Goal: Task Accomplishment & Management: Manage account settings

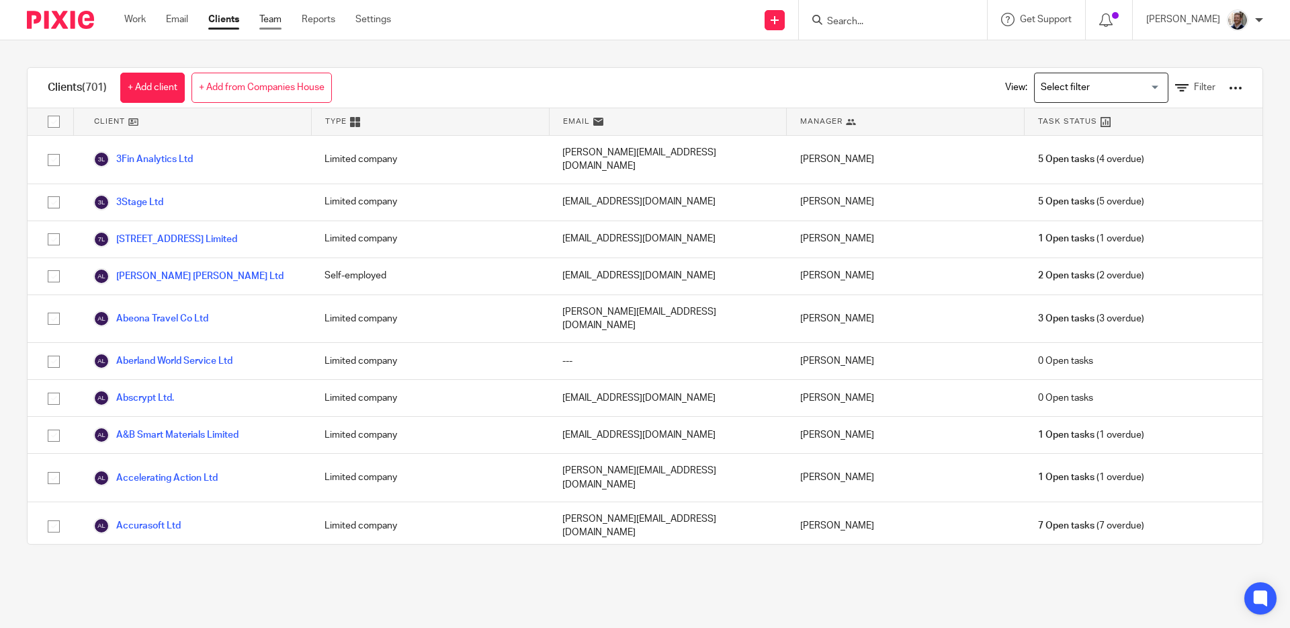
click at [274, 20] on link "Team" at bounding box center [270, 19] width 22 height 13
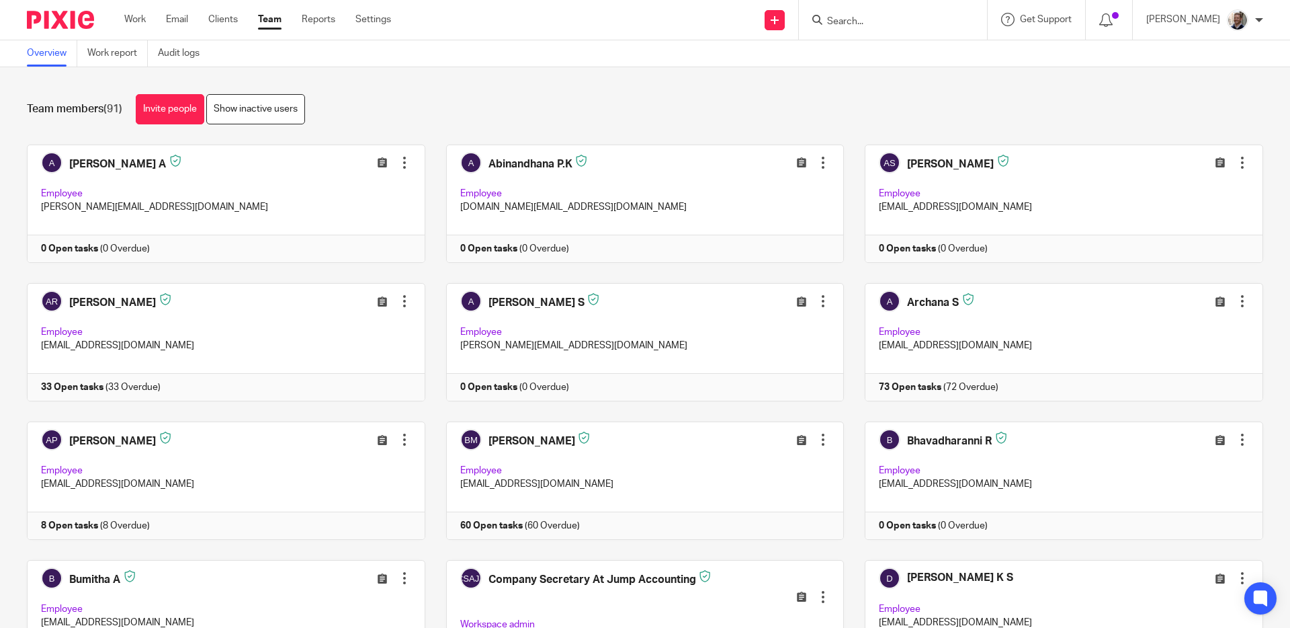
click at [466, 99] on div "Team members (91) Invite people Show inactive users" at bounding box center [645, 109] width 1237 height 30
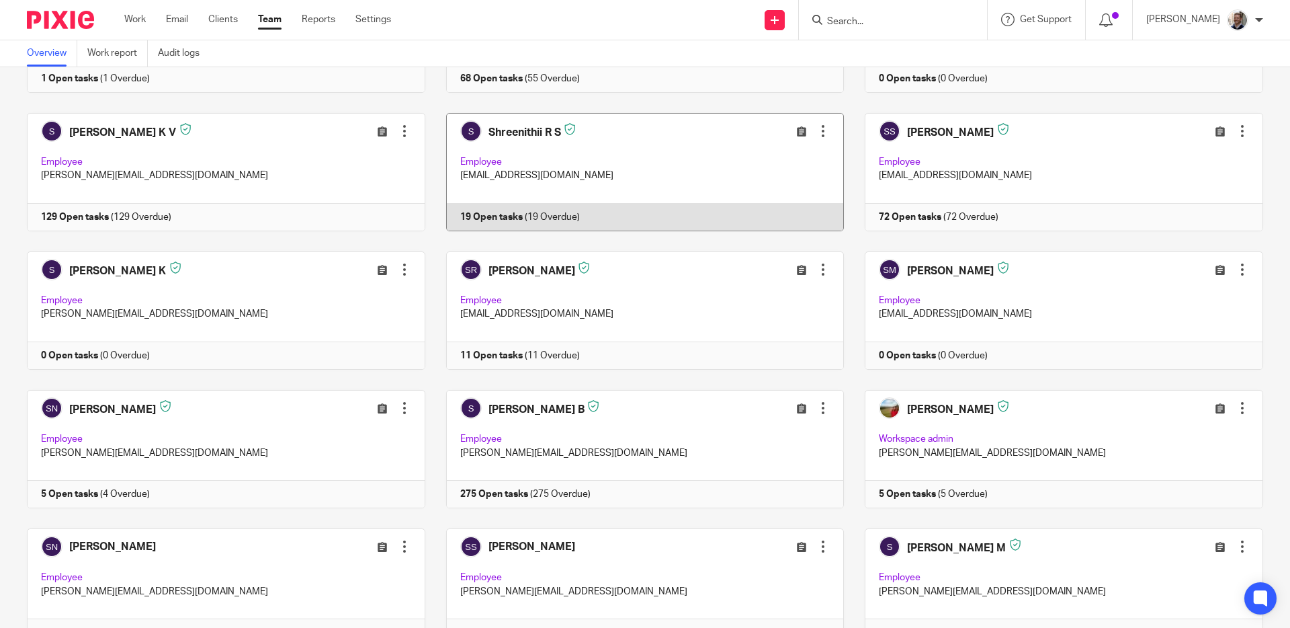
scroll to position [3166, 0]
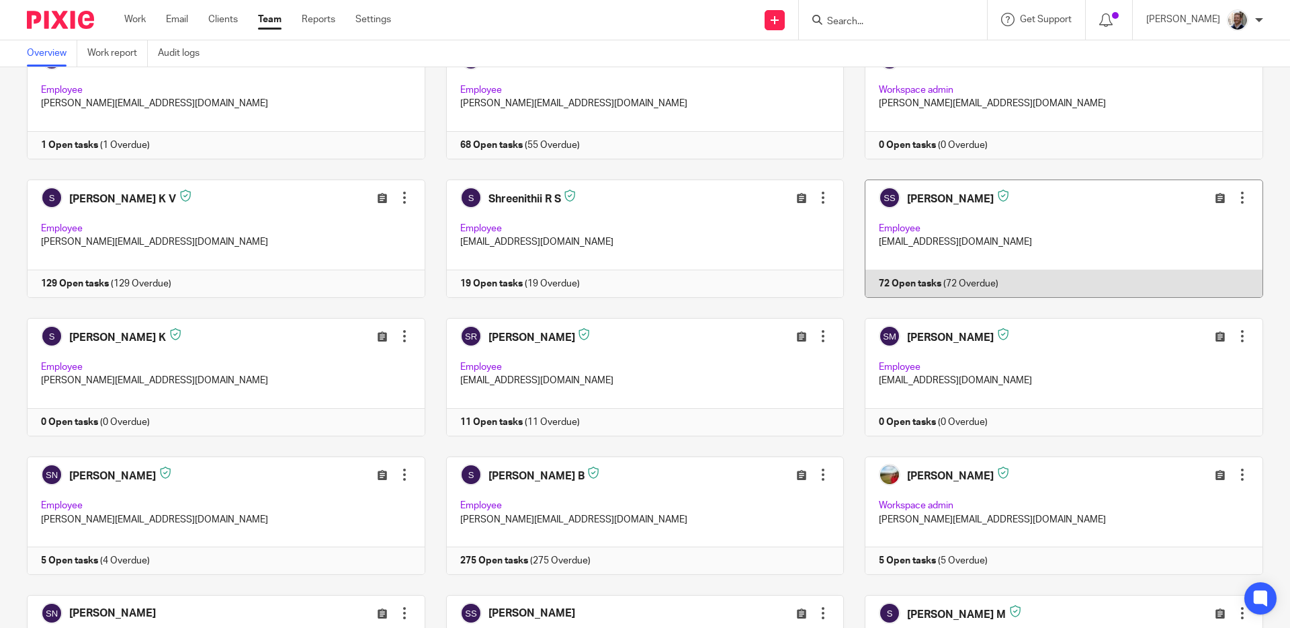
click at [1065, 224] on link at bounding box center [1053, 238] width 419 height 118
click at [937, 196] on link at bounding box center [1053, 238] width 419 height 118
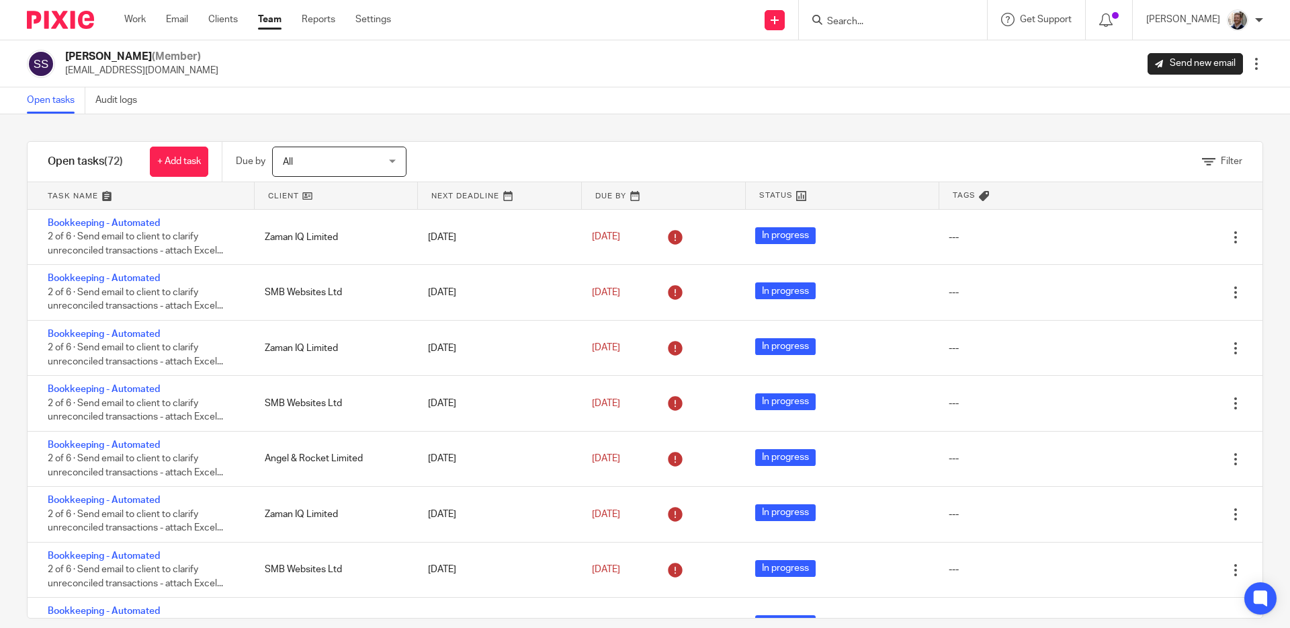
click at [1251, 66] on div at bounding box center [1256, 63] width 13 height 13
click at [1113, 91] on span "Edit user" at bounding box center [1131, 93] width 37 height 9
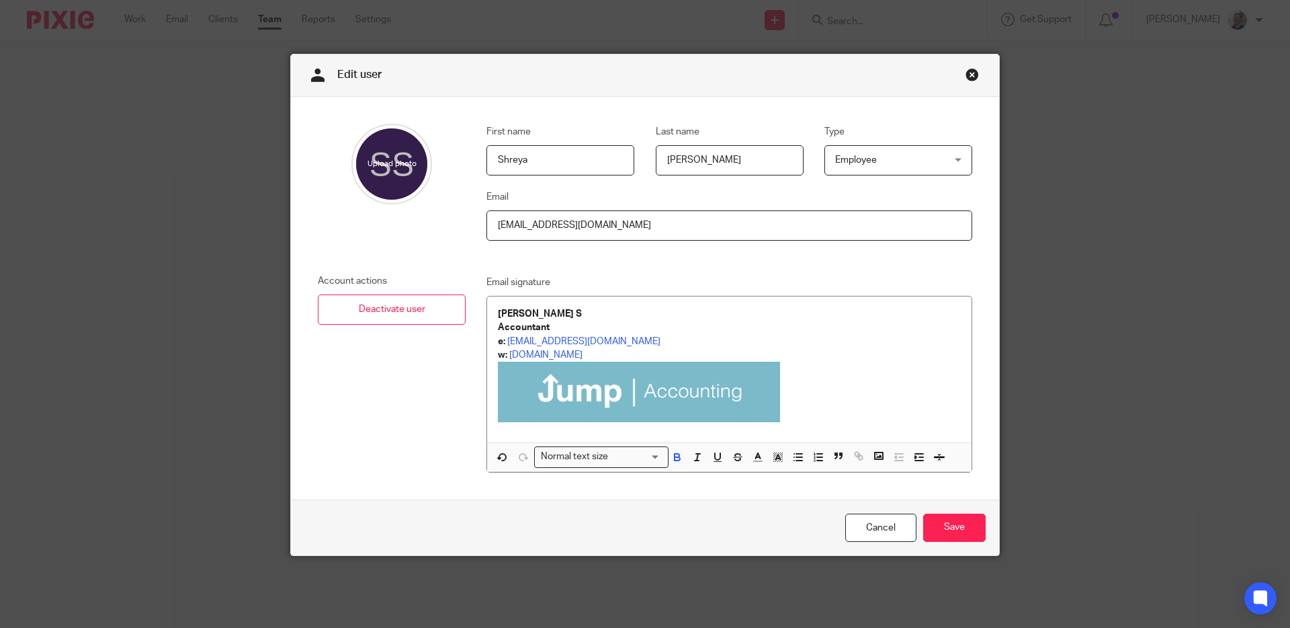
click at [920, 271] on div "First name Shreya Last name Sethuraman Type Employee Employee Employee Workspac…" at bounding box center [645, 298] width 708 height 403
click at [967, 76] on link "Close this dialog window" at bounding box center [972, 77] width 13 height 18
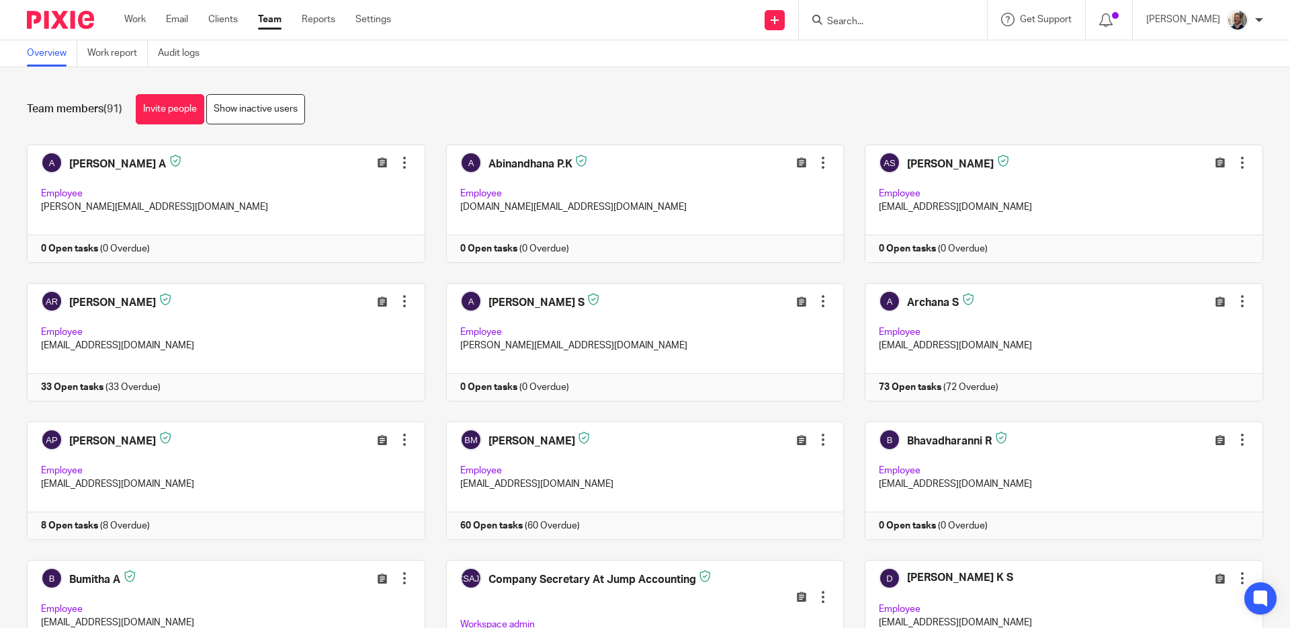
click at [800, 94] on div "Team members (91) Invite people Show inactive users" at bounding box center [645, 109] width 1237 height 30
click at [369, 93] on div "Team members (91) Invite people Show inactive users Invite team members Add inv…" at bounding box center [645, 347] width 1290 height 561
drag, startPoint x: 597, startPoint y: 142, endPoint x: 716, endPoint y: 102, distance: 125.6
click at [597, 142] on div "Team members (91) Invite people Show inactive users Invite team members Add inv…" at bounding box center [645, 347] width 1290 height 561
click at [975, 84] on div "Team members (91) Invite people Show inactive users Invite team members Add inv…" at bounding box center [645, 347] width 1290 height 561
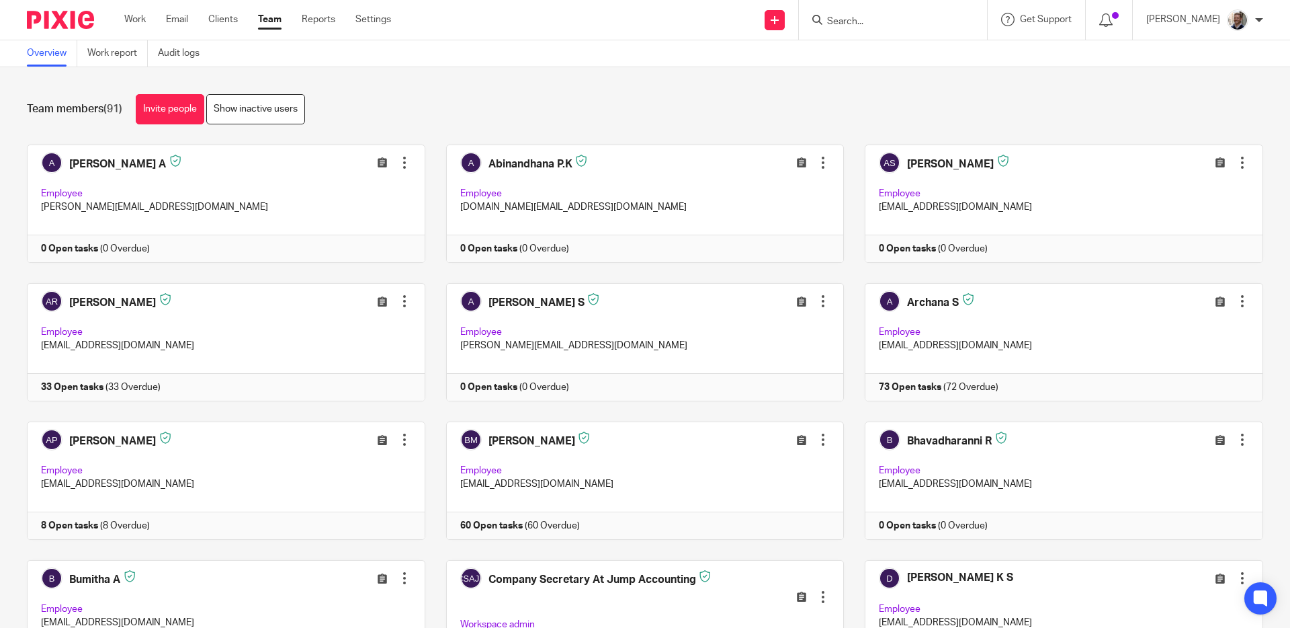
click at [931, 99] on div "Team members (91) Invite people Show inactive users" at bounding box center [645, 109] width 1237 height 30
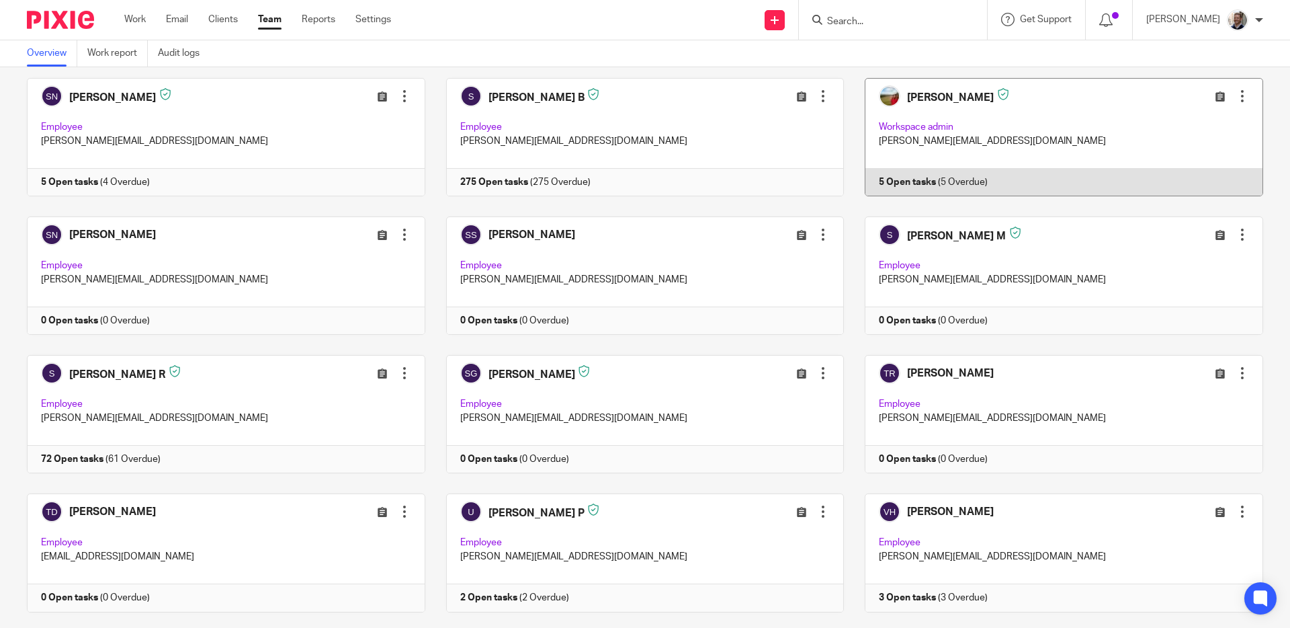
scroll to position [3565, 0]
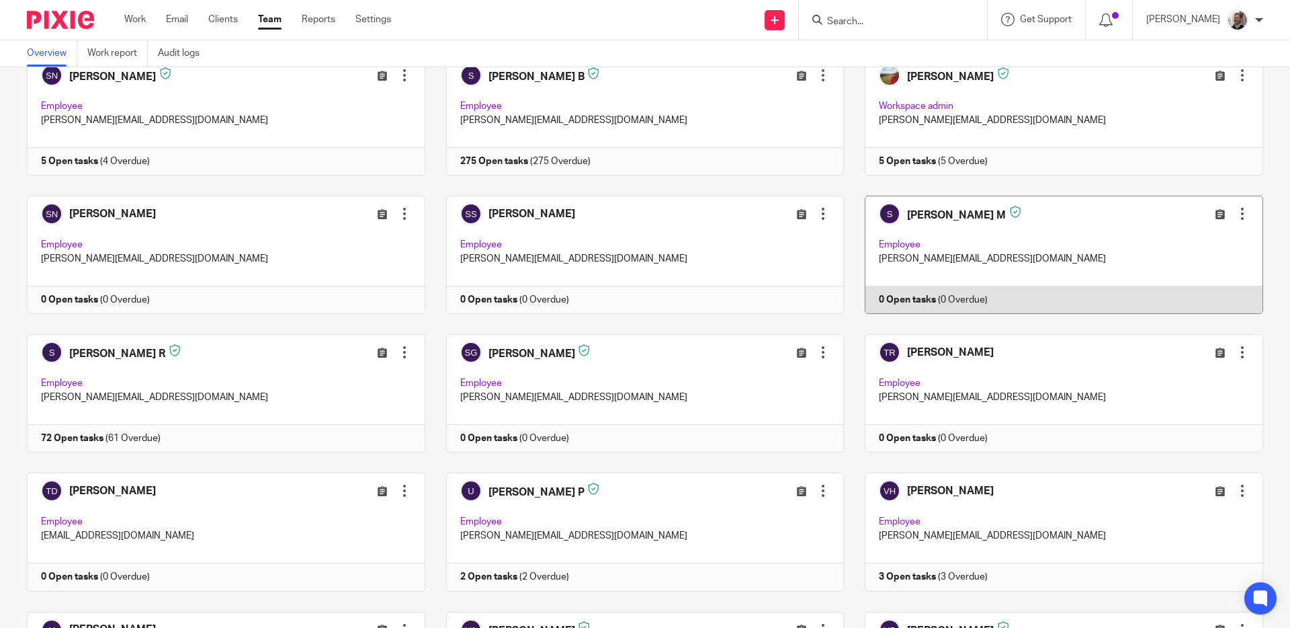
click at [1083, 239] on link at bounding box center [1053, 255] width 419 height 118
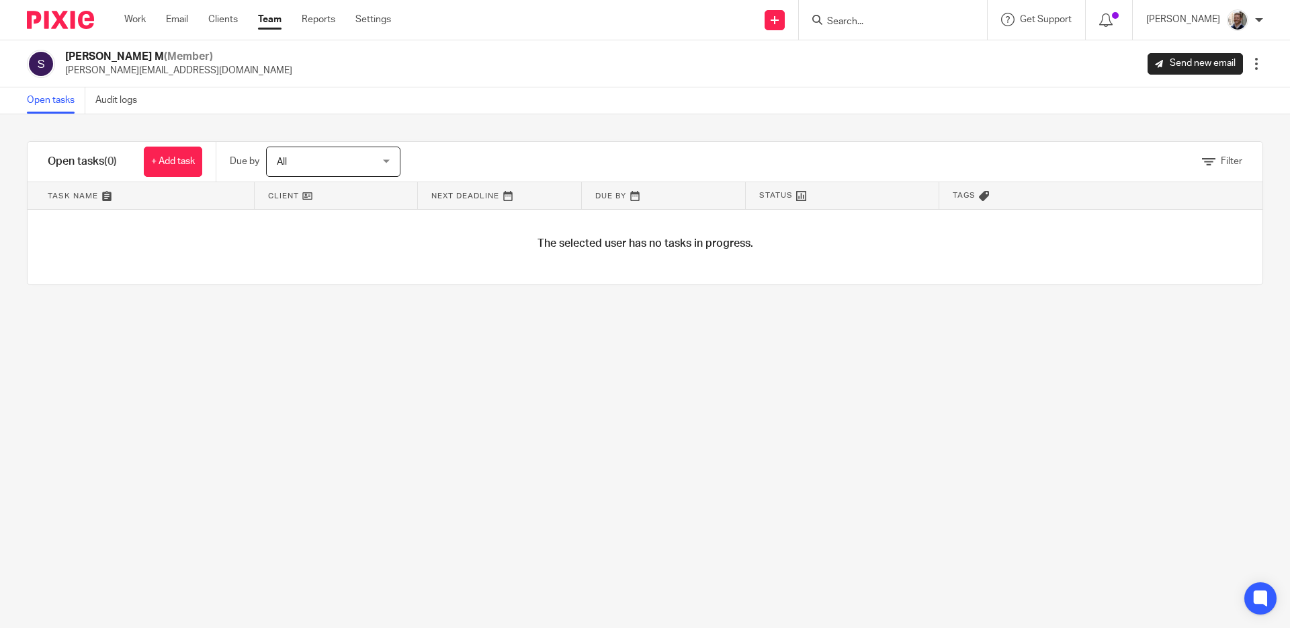
click at [1250, 65] on div at bounding box center [1256, 63] width 13 height 13
click at [1167, 163] on span "Reset Two-Factor Authentication" at bounding box center [1182, 157] width 139 height 9
